Goal: Use online tool/utility

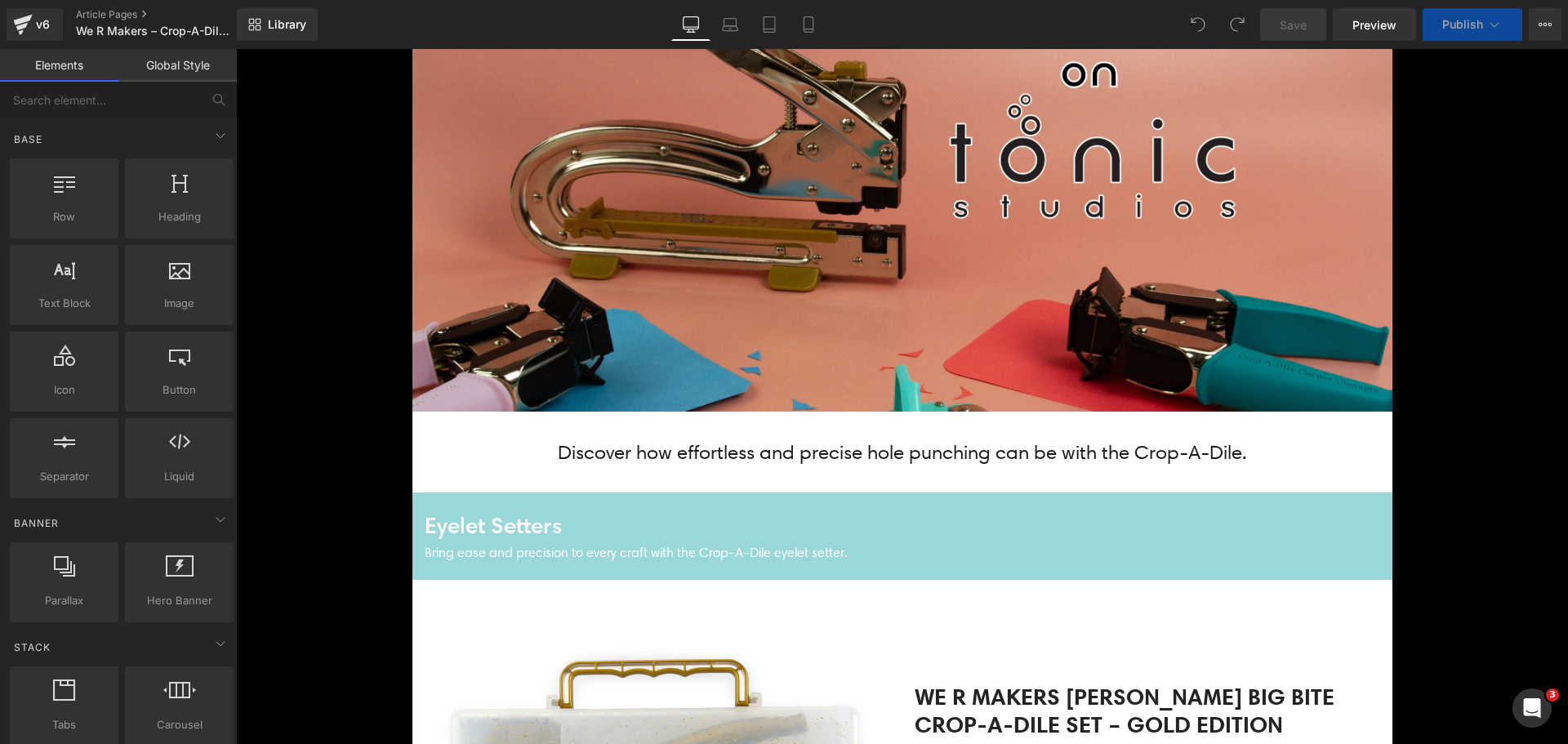
scroll to position [735, 0]
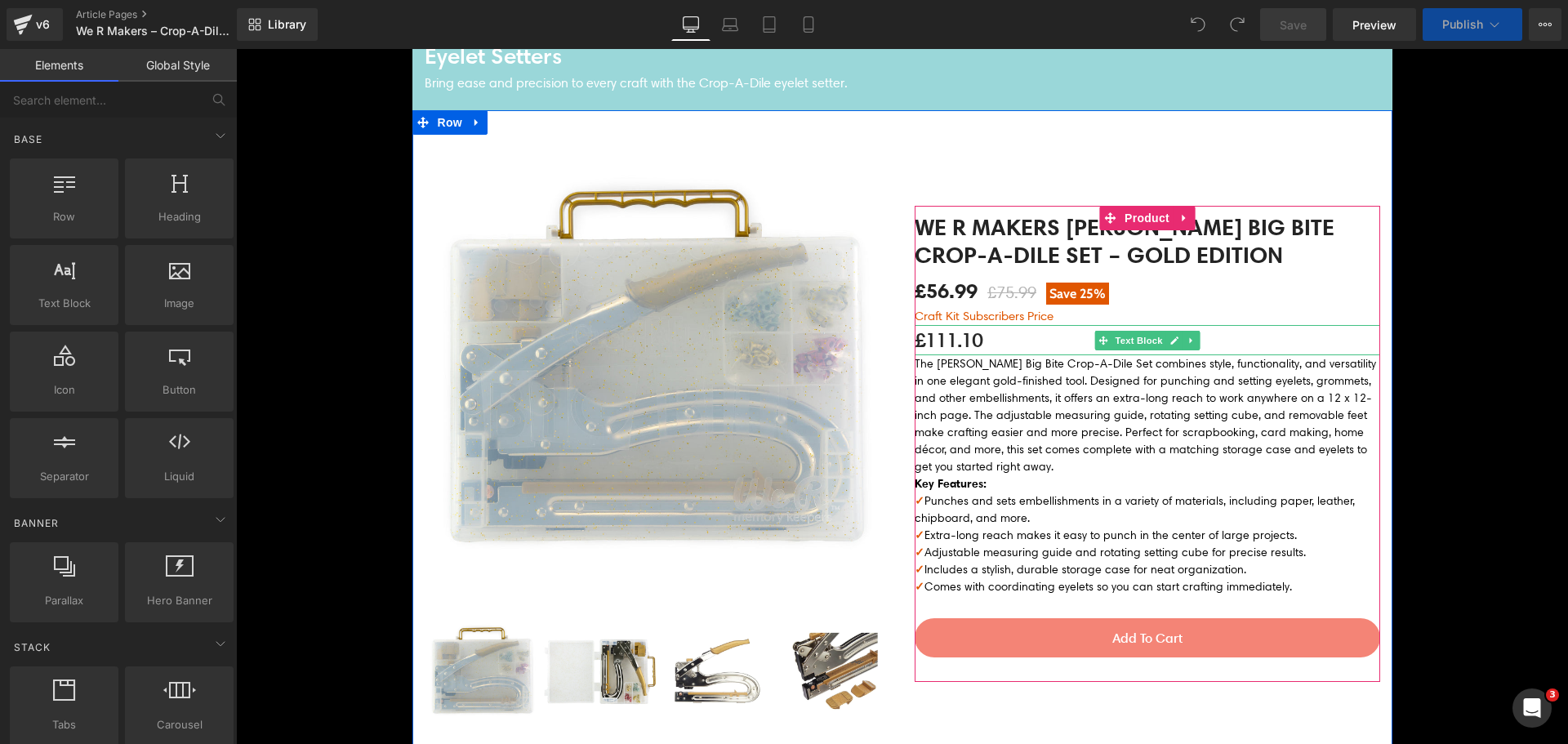
click at [947, 353] on p "£111.10" at bounding box center [1148, 340] width 466 height 30
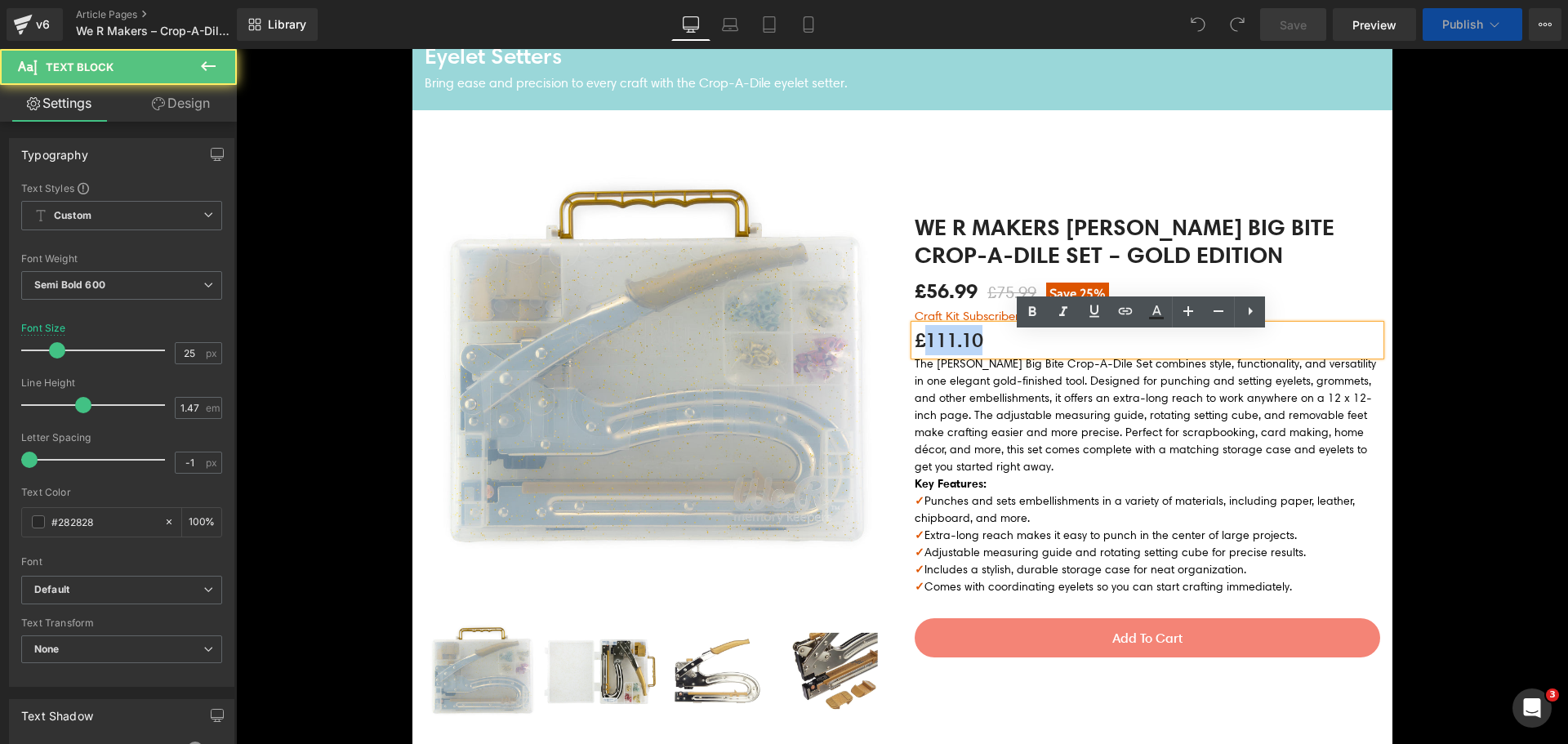
click at [947, 353] on p "£111.10" at bounding box center [1148, 340] width 466 height 30
paste div
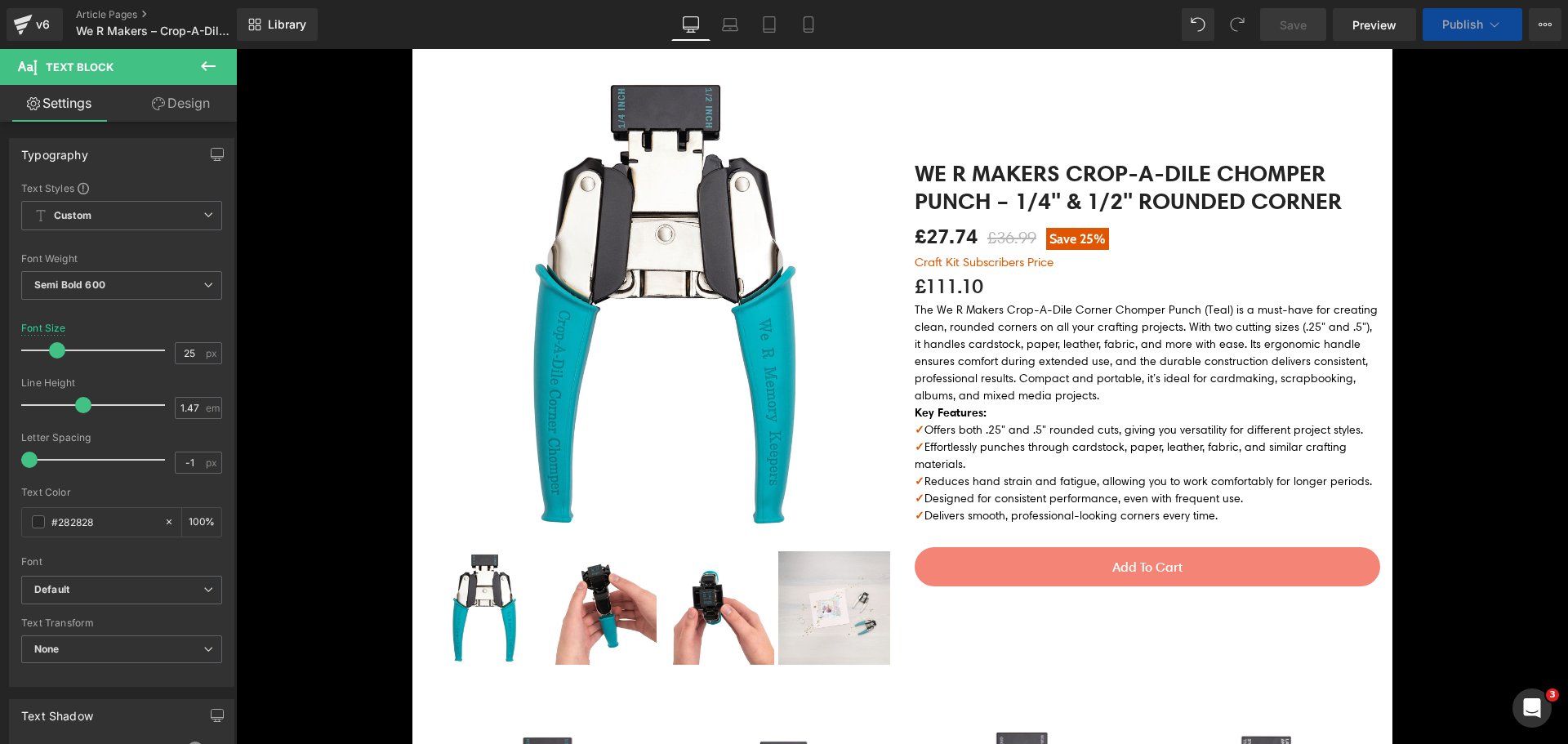
scroll to position [2277, 0]
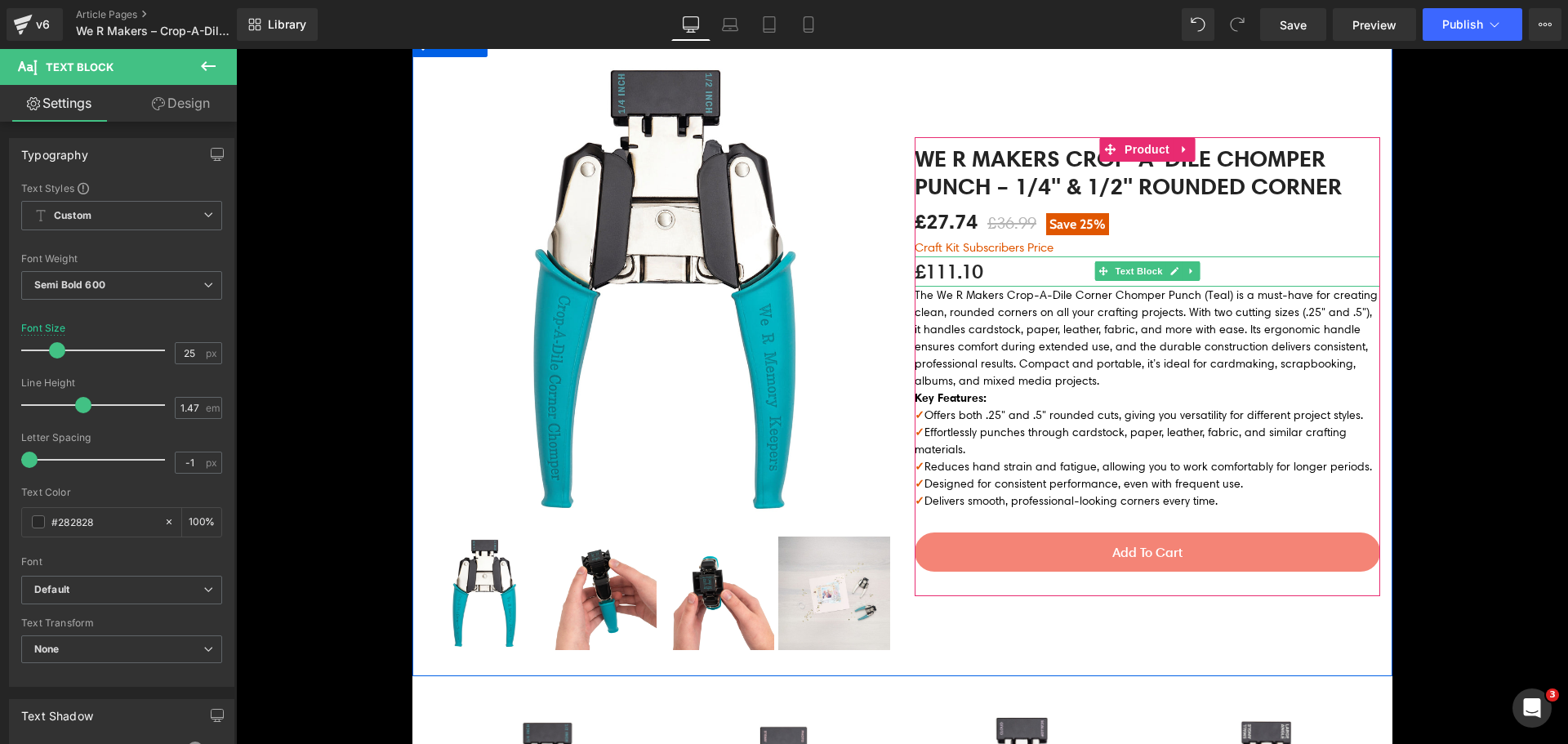
click at [951, 266] on p "£111.10" at bounding box center [1148, 271] width 466 height 30
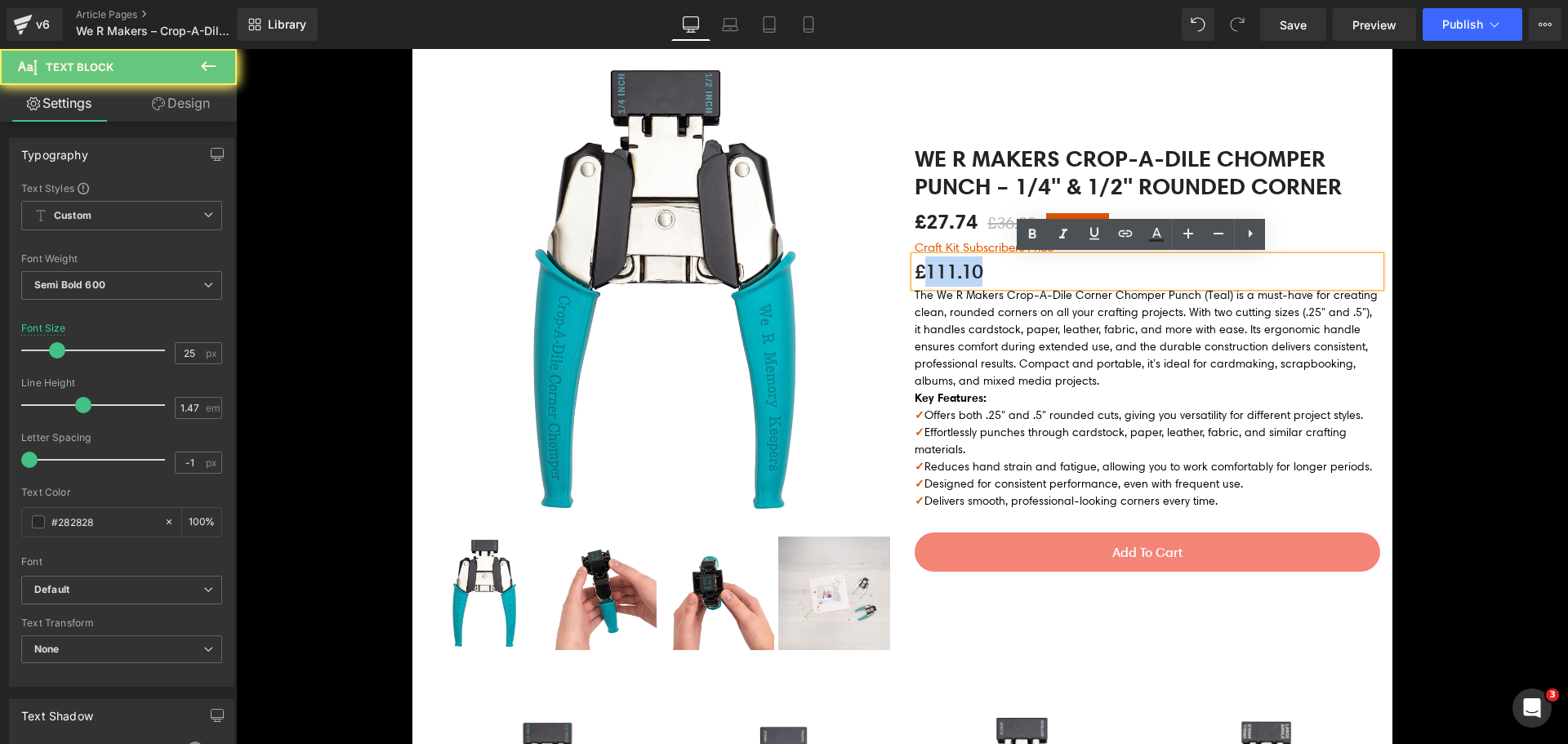
click at [951, 266] on p "£111.10" at bounding box center [1148, 271] width 466 height 30
paste div
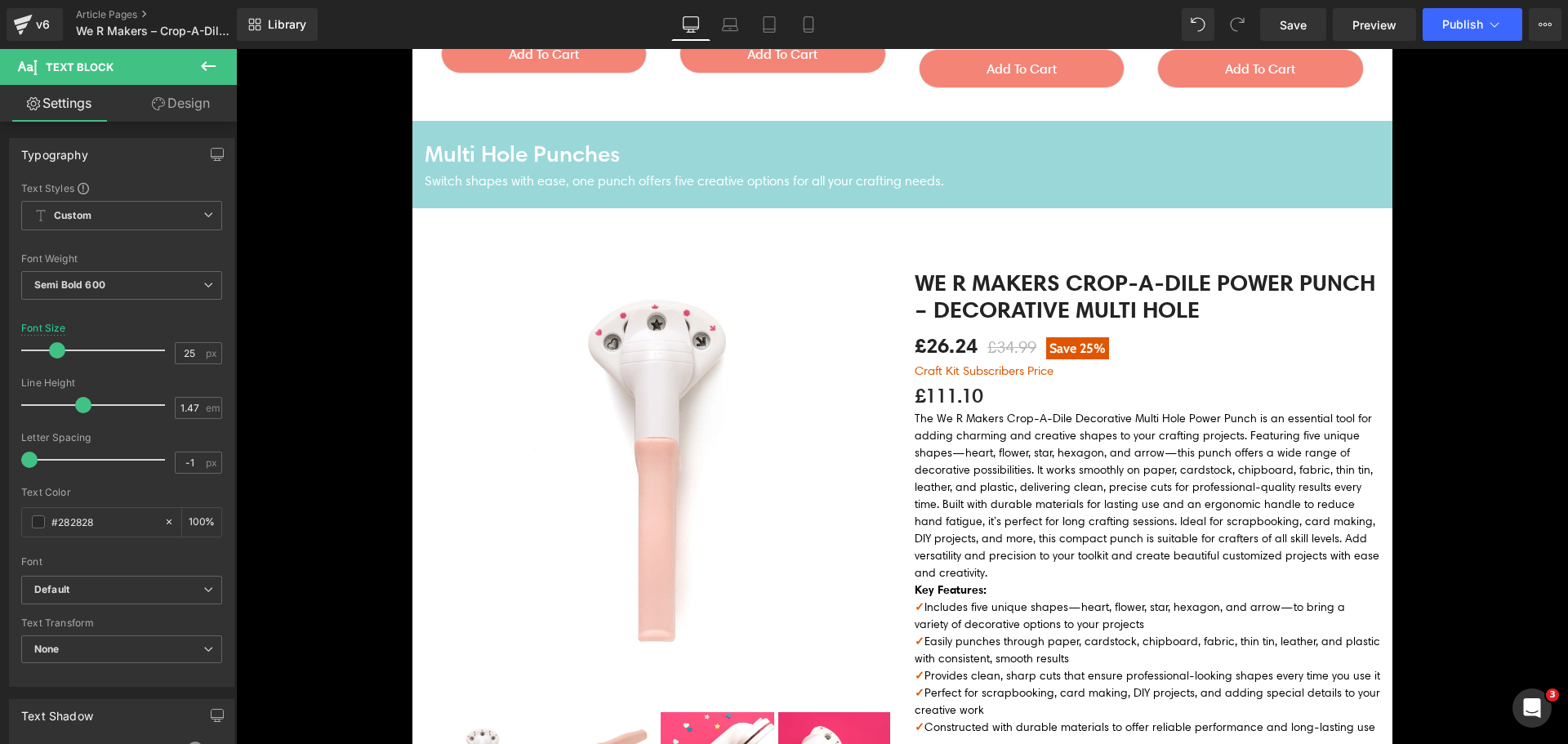
scroll to position [3258, 0]
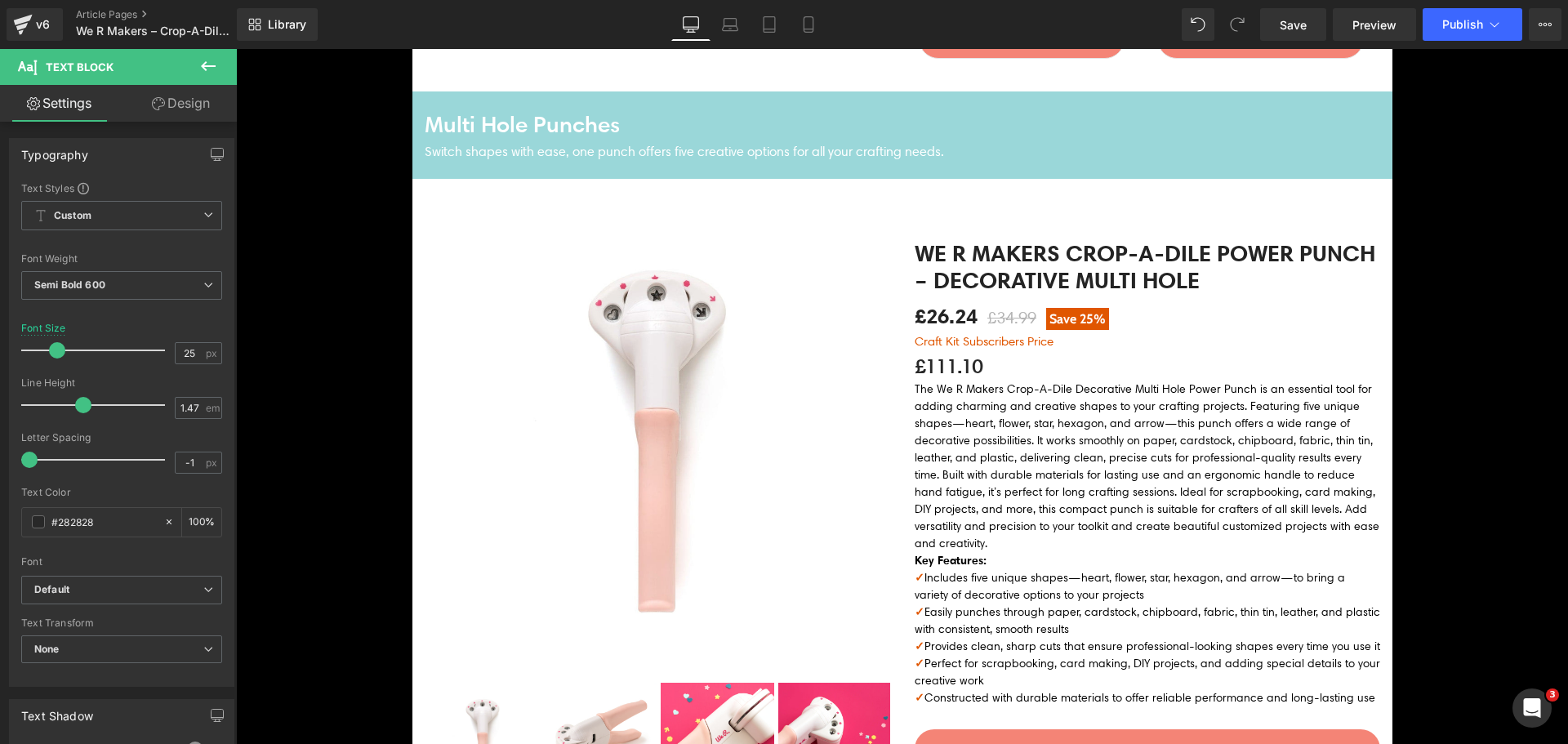
click at [937, 370] on p "£111.10" at bounding box center [1148, 366] width 466 height 30
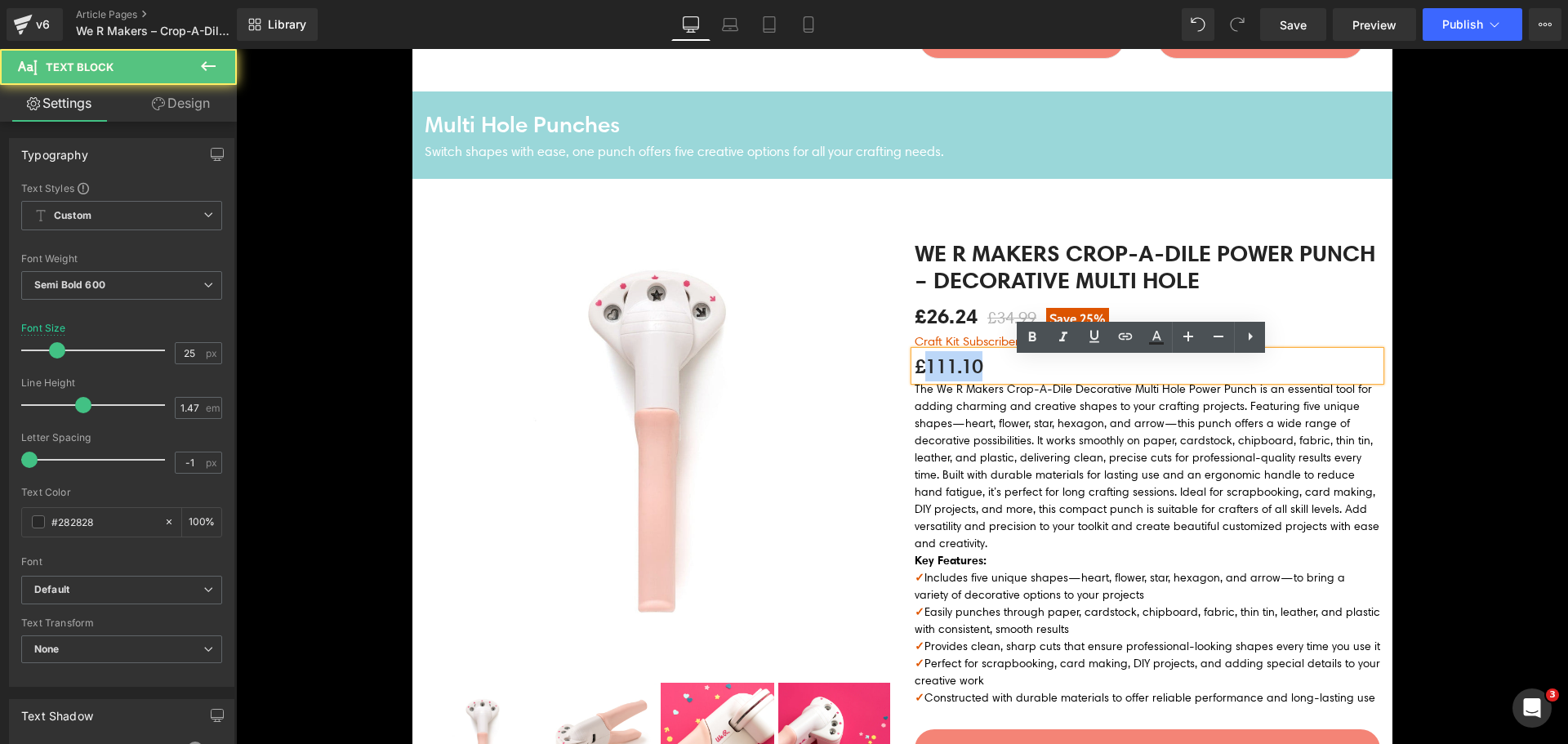
click at [937, 370] on p "£111.10" at bounding box center [1148, 366] width 466 height 30
paste div
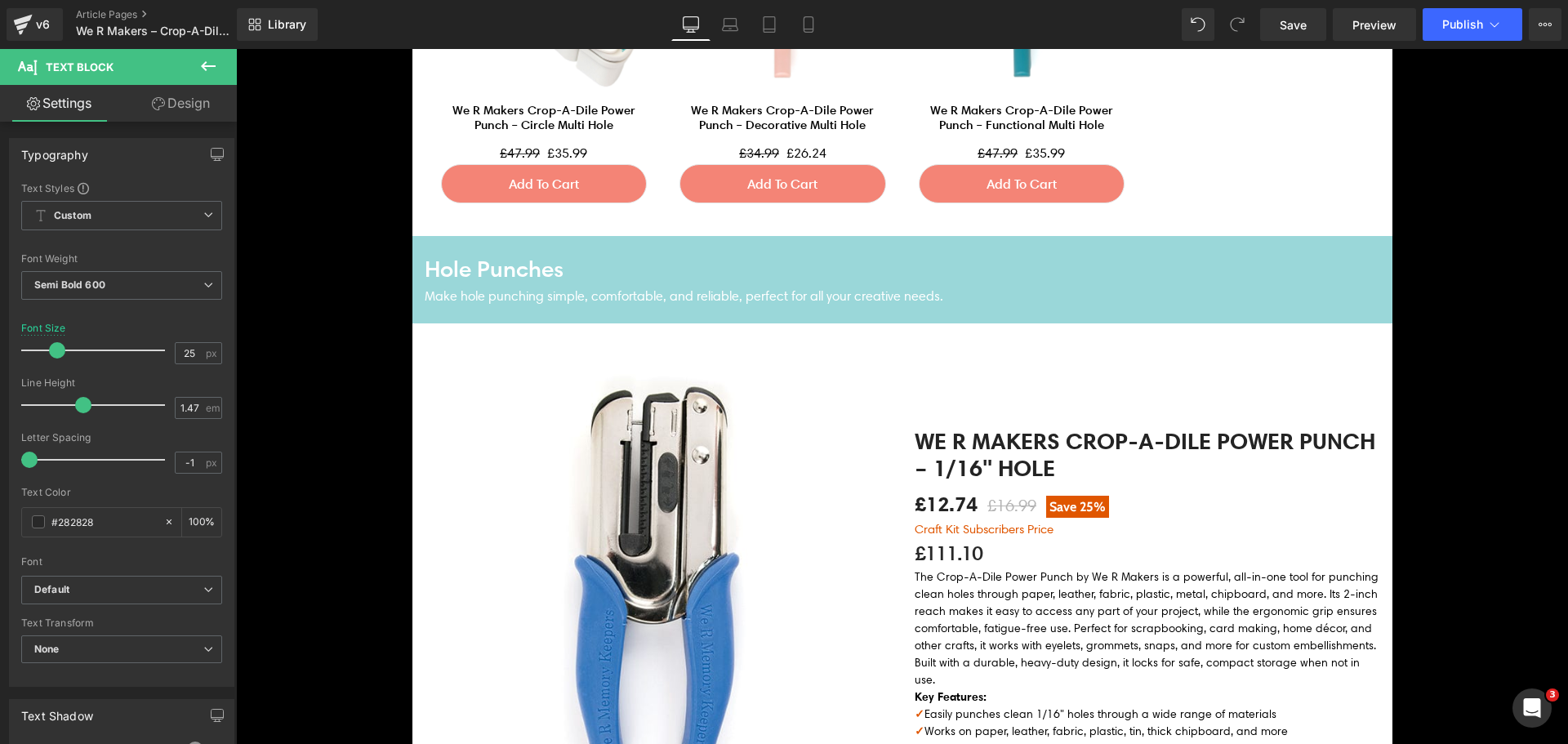
scroll to position [4237, 0]
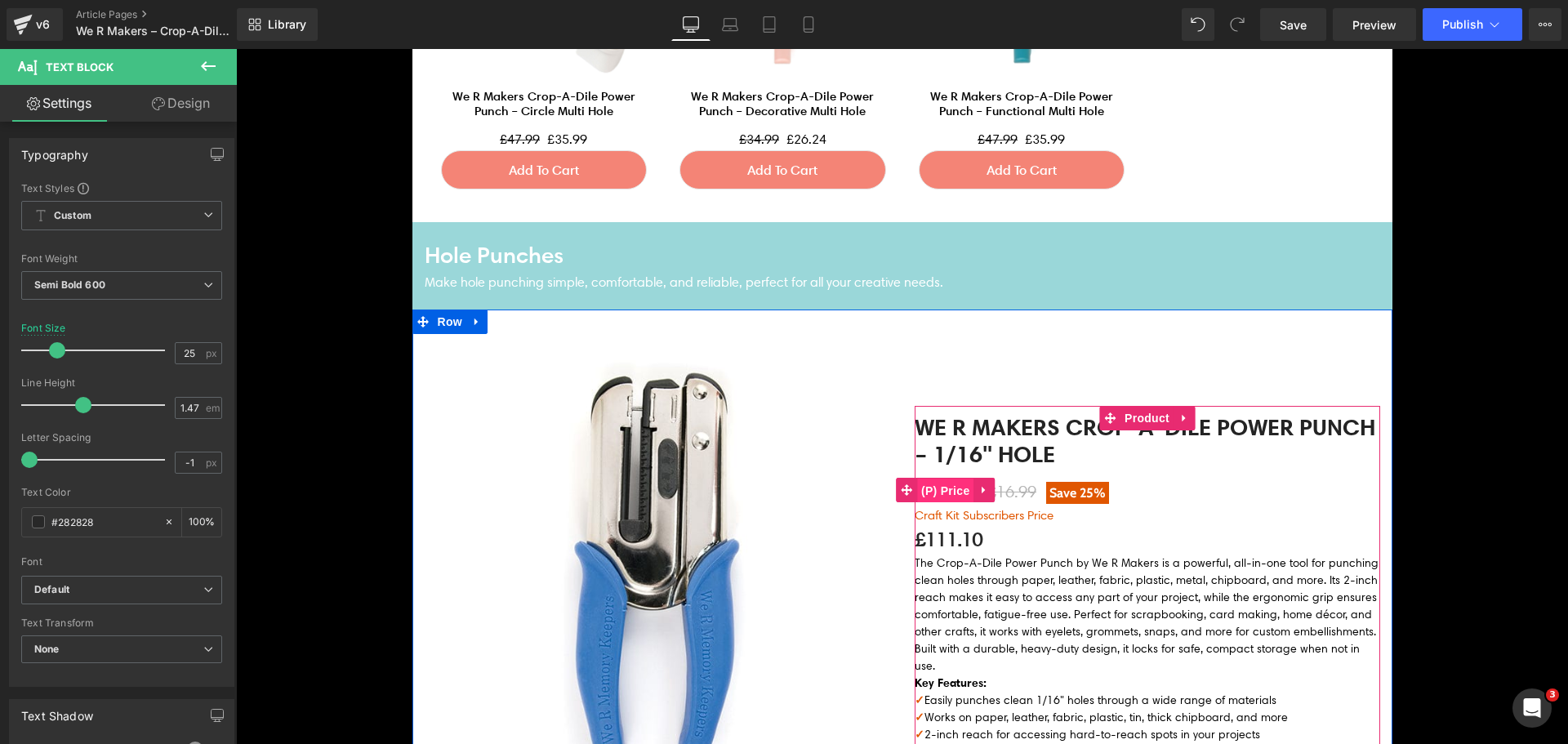
click at [951, 496] on span "(P) Price" at bounding box center [945, 491] width 58 height 25
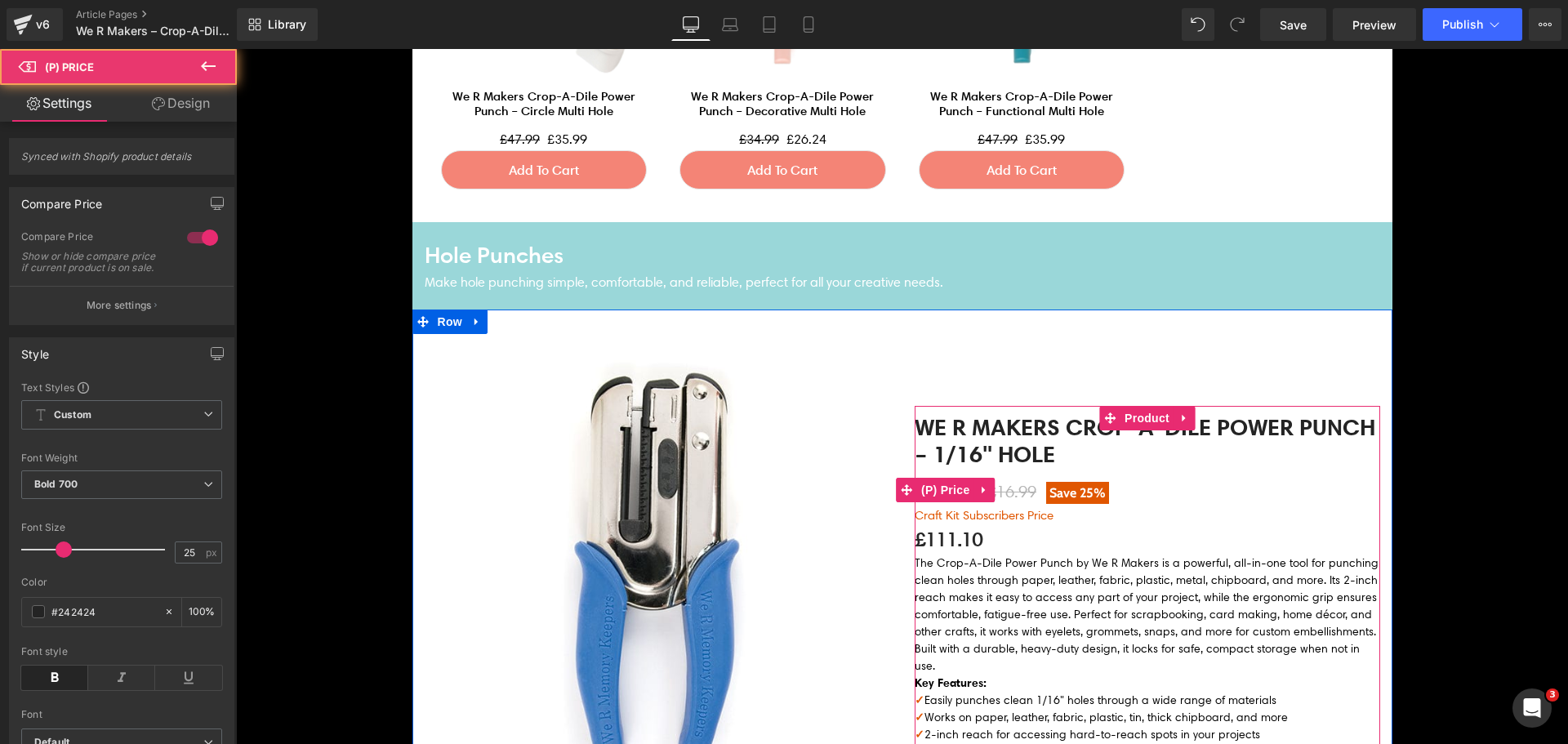
click at [1007, 497] on span "£16.99" at bounding box center [1012, 492] width 49 height 19
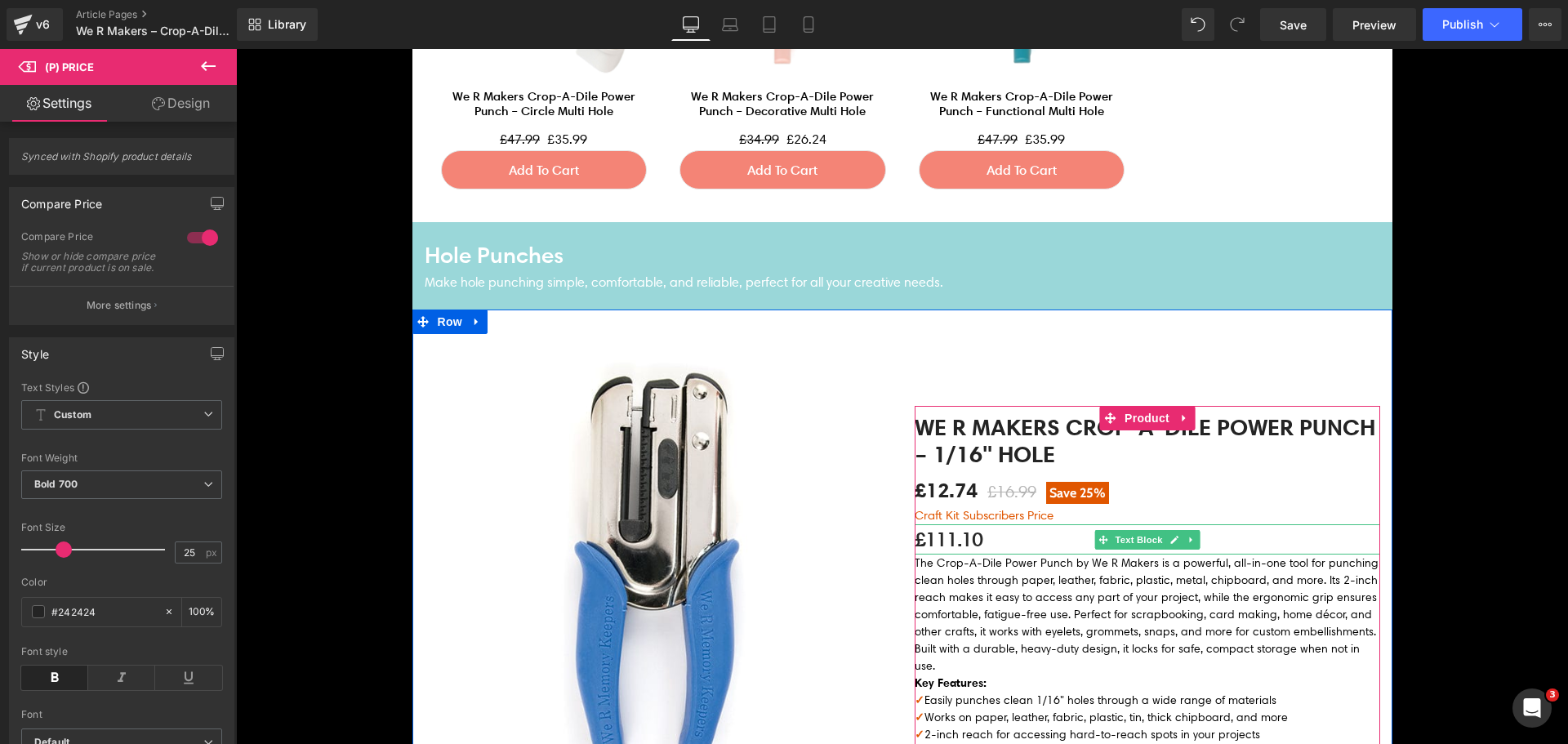
click at [937, 551] on p "£111.10" at bounding box center [1148, 539] width 466 height 30
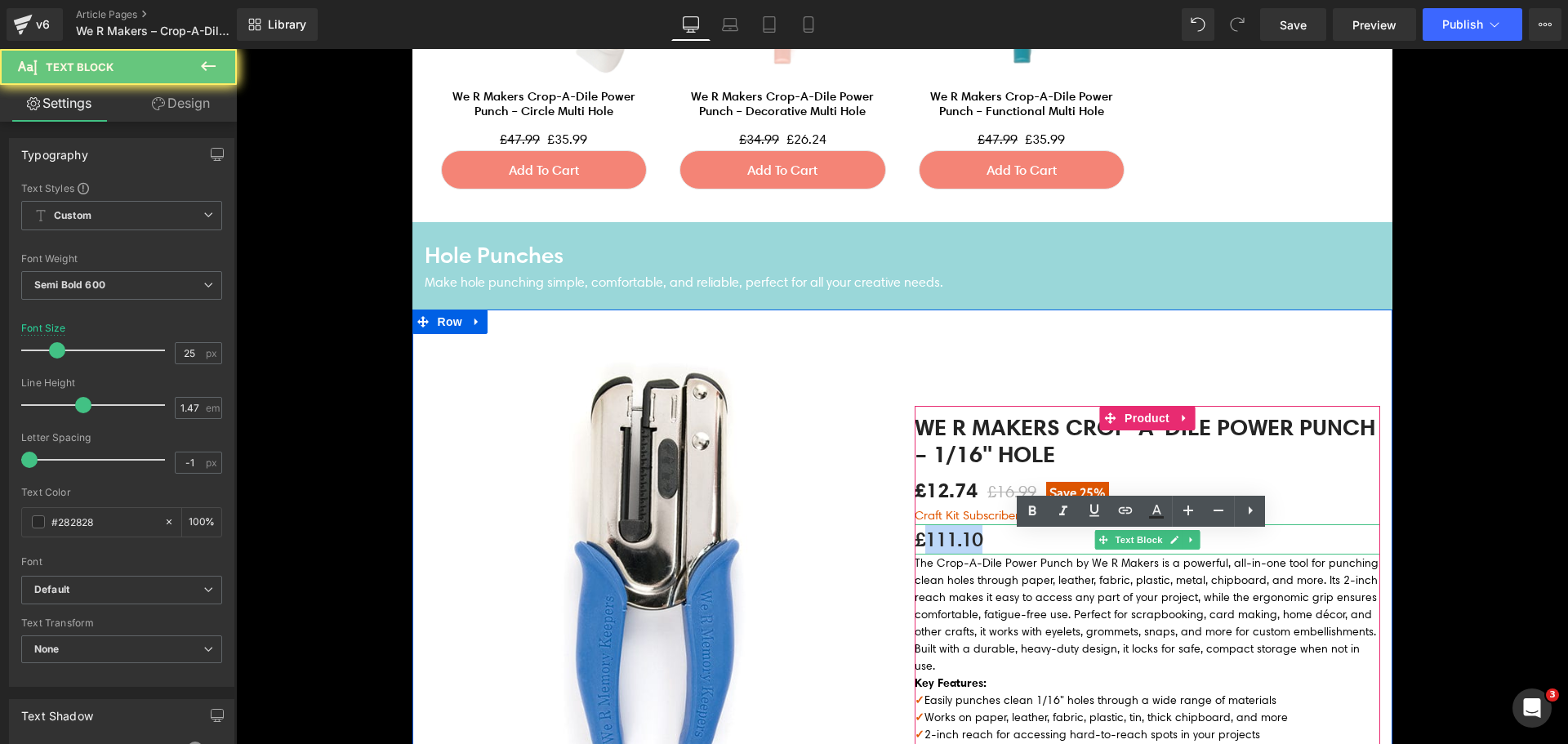
click at [937, 551] on p "£111.10" at bounding box center [1148, 539] width 466 height 30
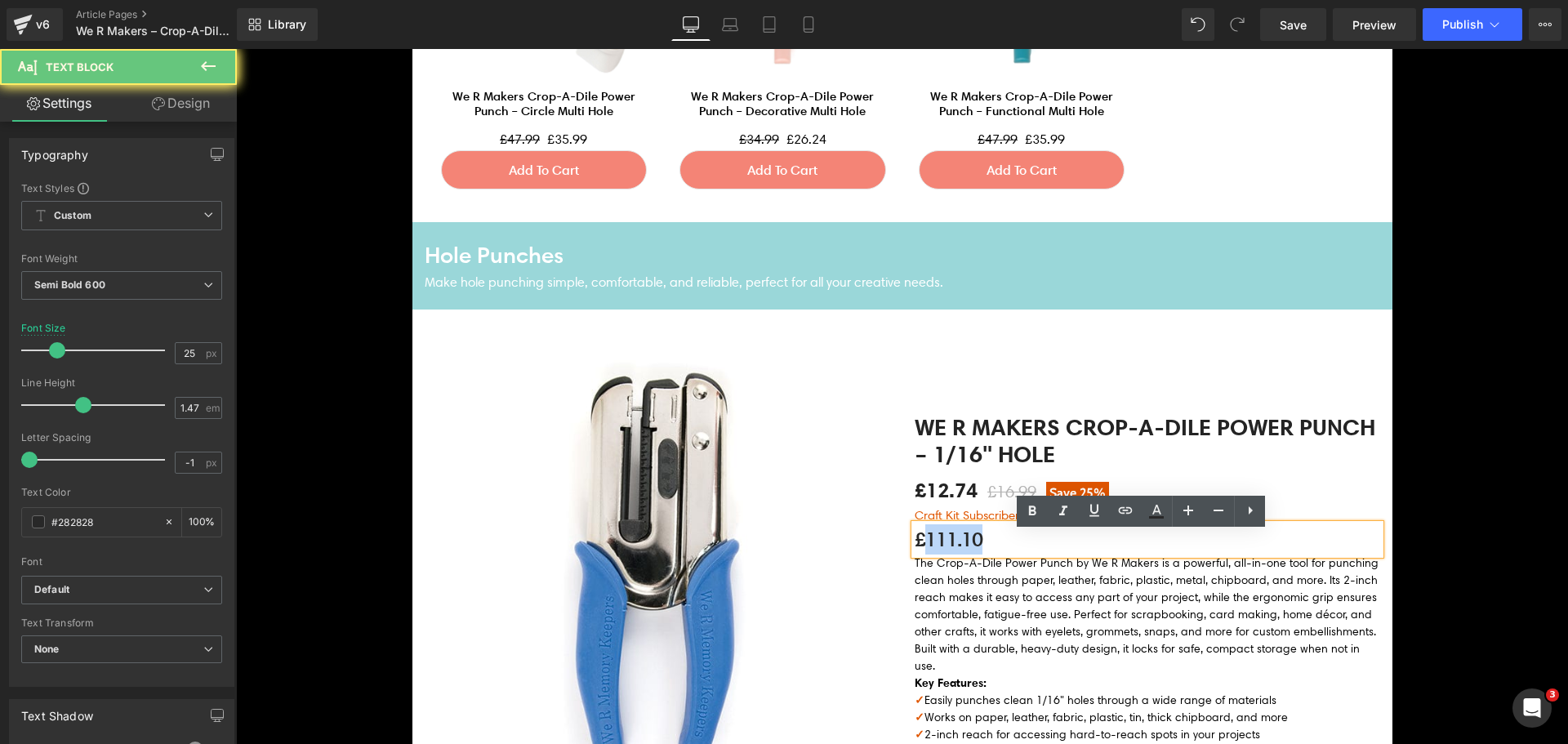
paste div
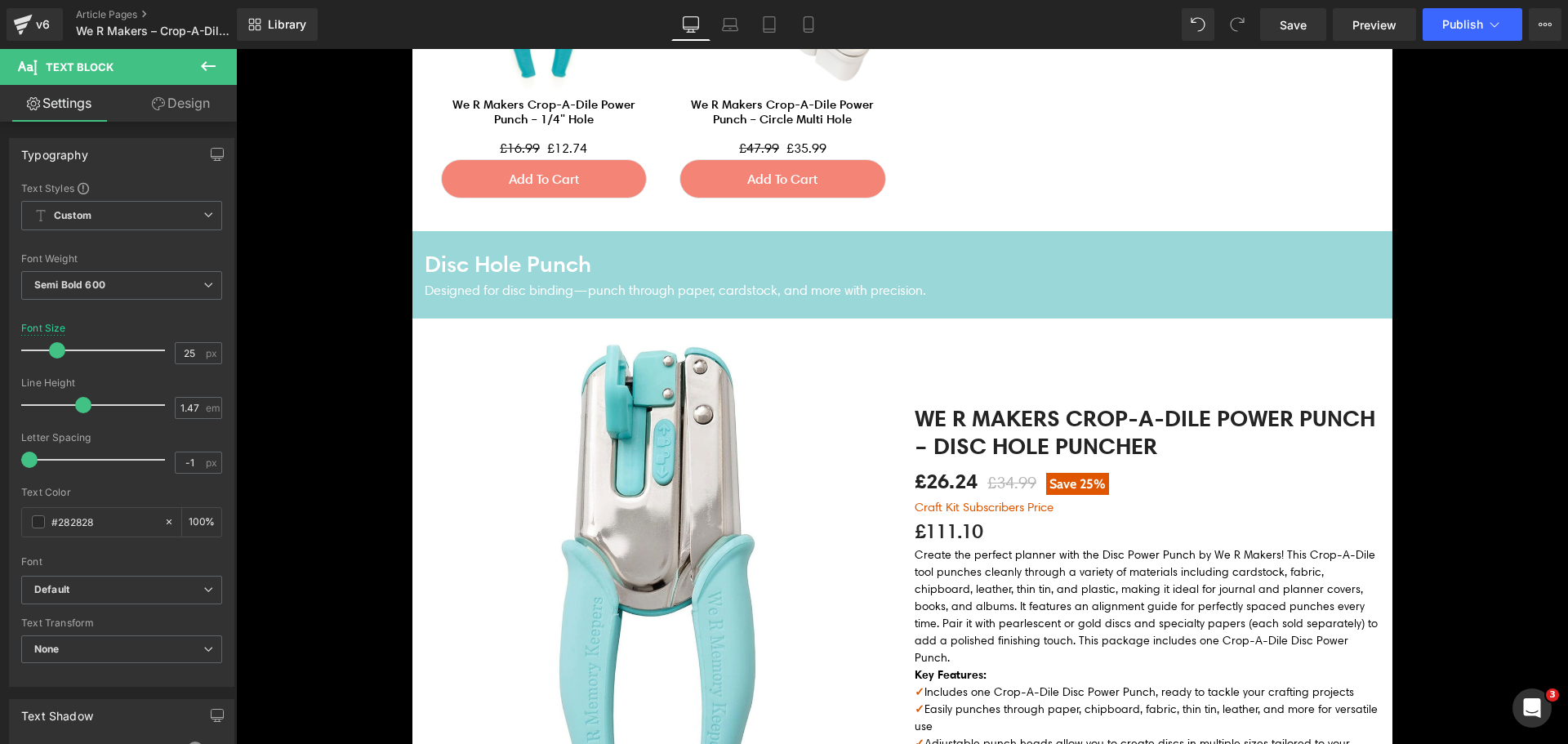
scroll to position [5707, 0]
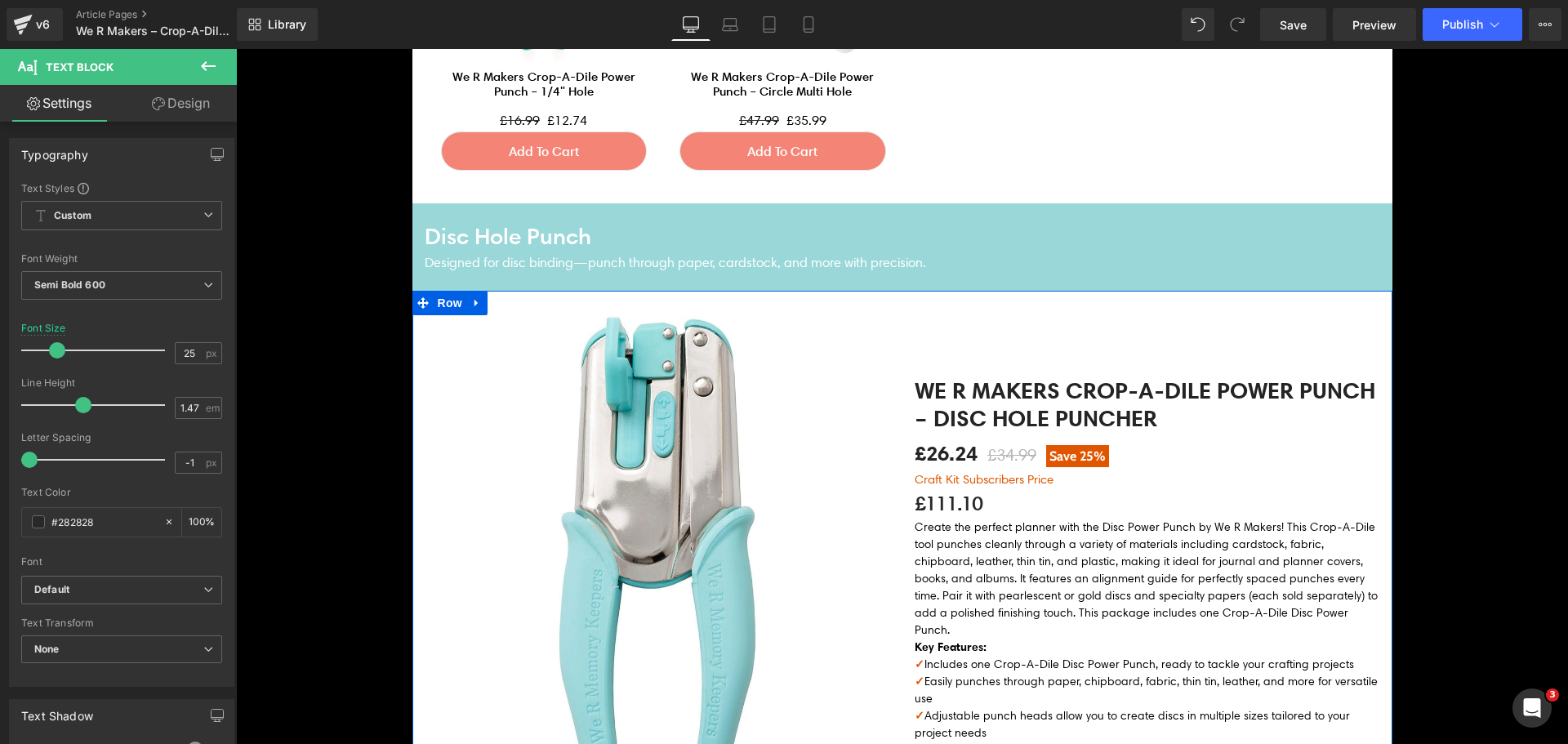
click at [941, 516] on p "£111.10" at bounding box center [1148, 503] width 466 height 30
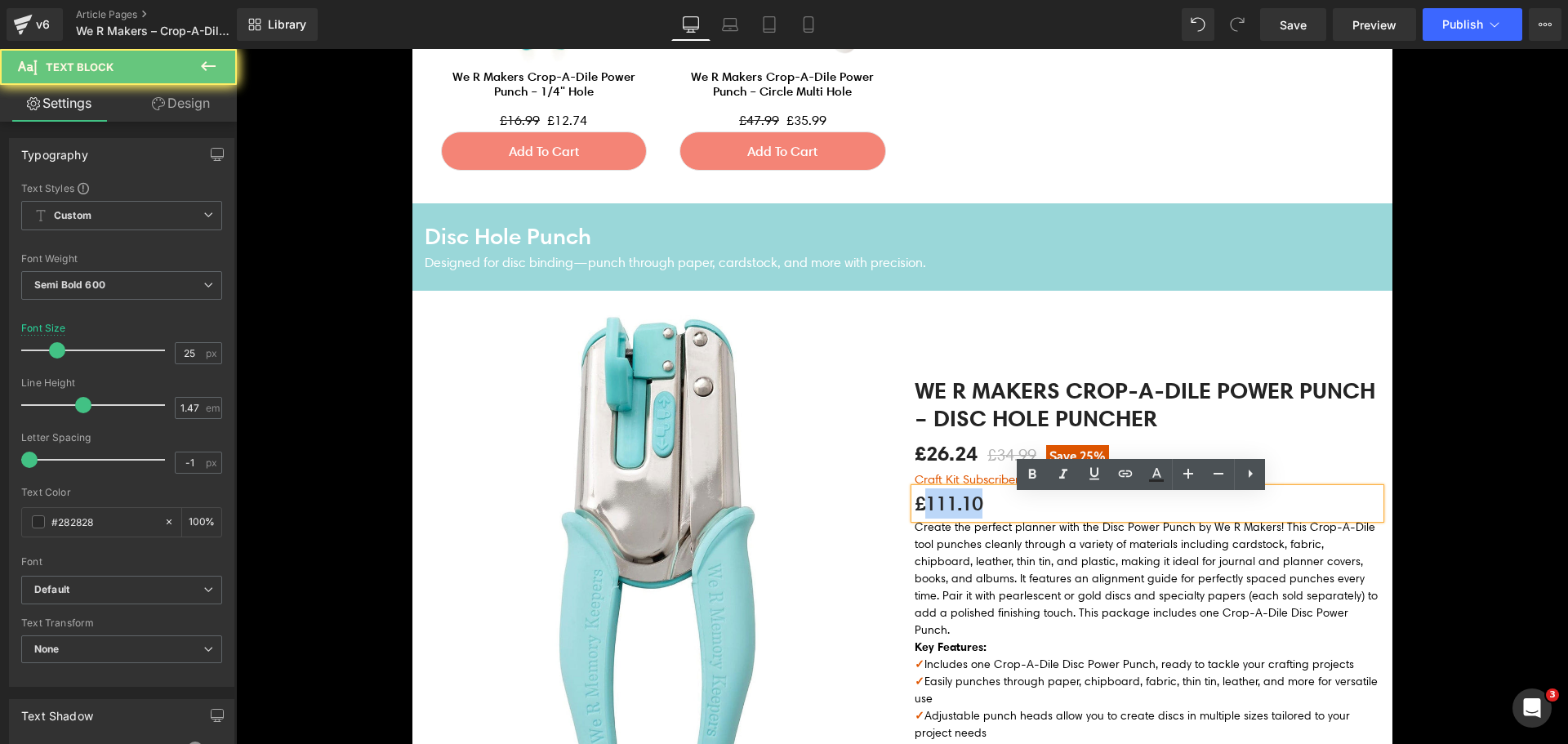
click at [941, 516] on p "£111.10" at bounding box center [1148, 503] width 466 height 30
paste div
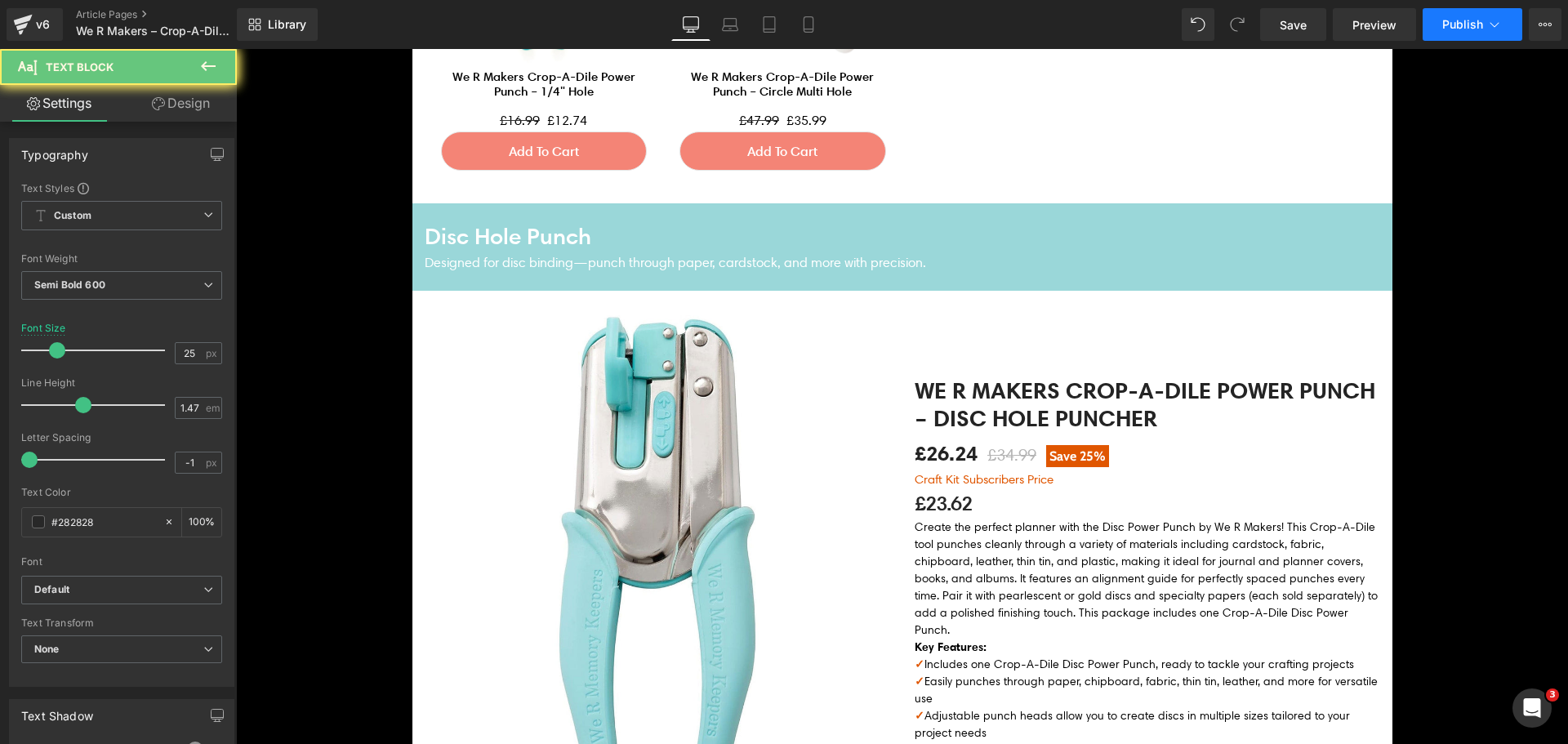
click at [1494, 23] on icon at bounding box center [1494, 24] width 16 height 16
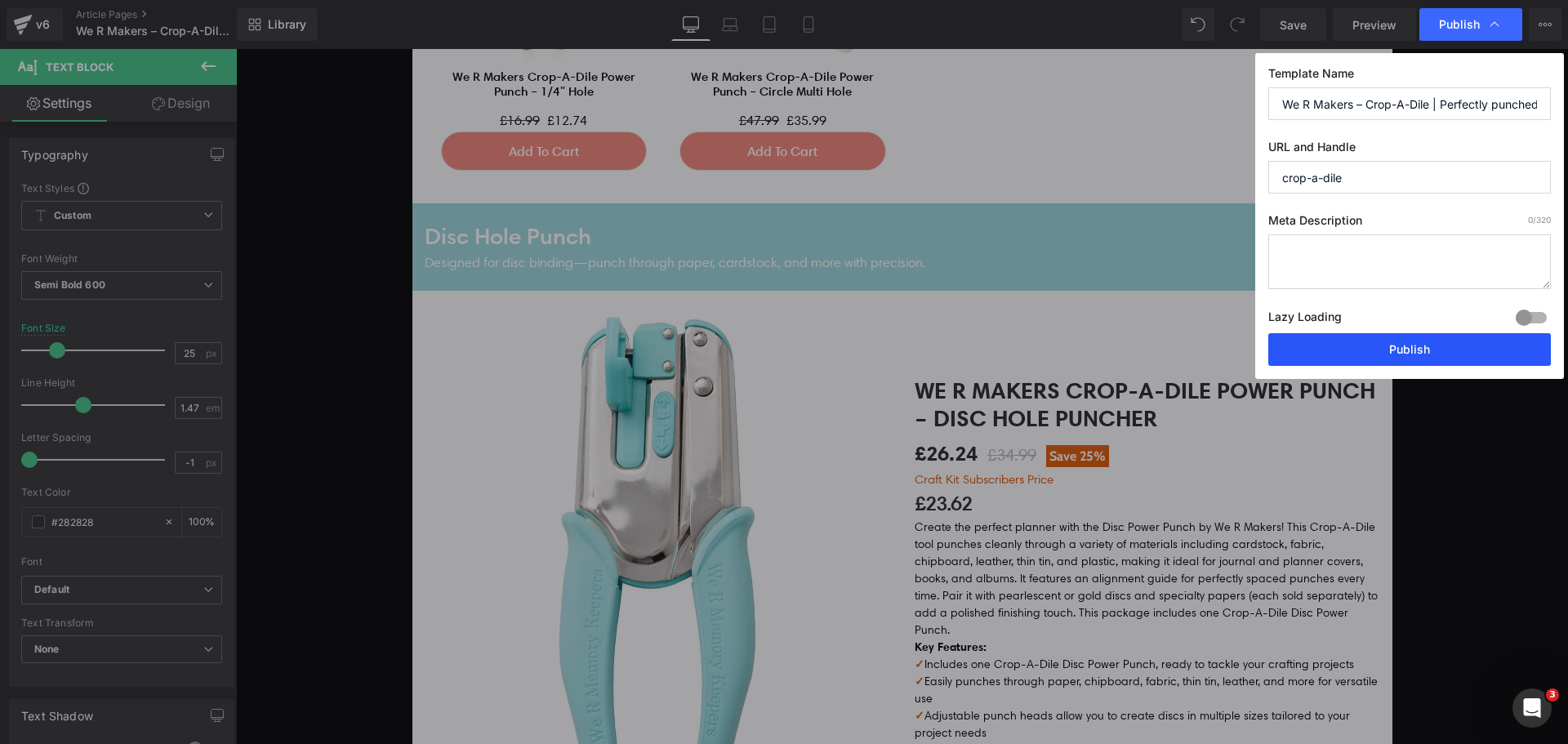
click at [1376, 346] on button "Publish" at bounding box center [1409, 349] width 283 height 33
